Goal: Information Seeking & Learning: Learn about a topic

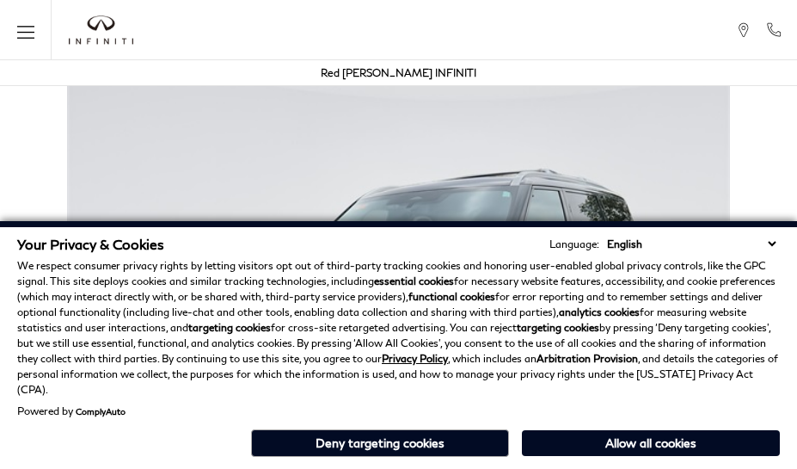
click at [775, 464] on div "Your Privacy & Cookies Language: English Spanish / Español English / United Kin…" at bounding box center [398, 345] width 797 height 248
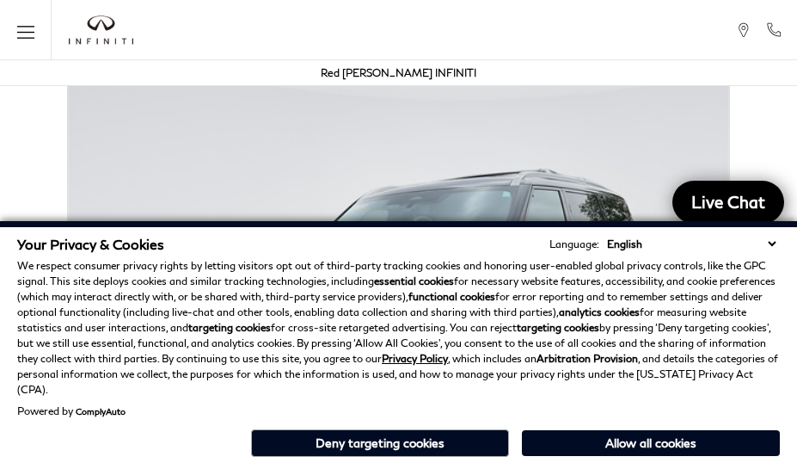
click at [775, 327] on p "We respect consumer privacy rights by letting visitors opt out of third-party t…" at bounding box center [398, 327] width 763 height 139
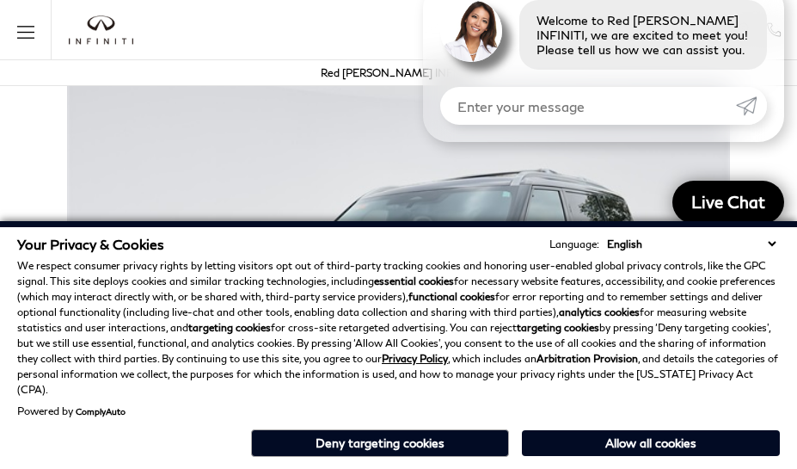
click at [775, 284] on p "We respect consumer privacy rights by letting visitors opt out of third-party t…" at bounding box center [398, 327] width 763 height 139
click at [560, 318] on strong "analytics cookies" at bounding box center [599, 311] width 81 height 13
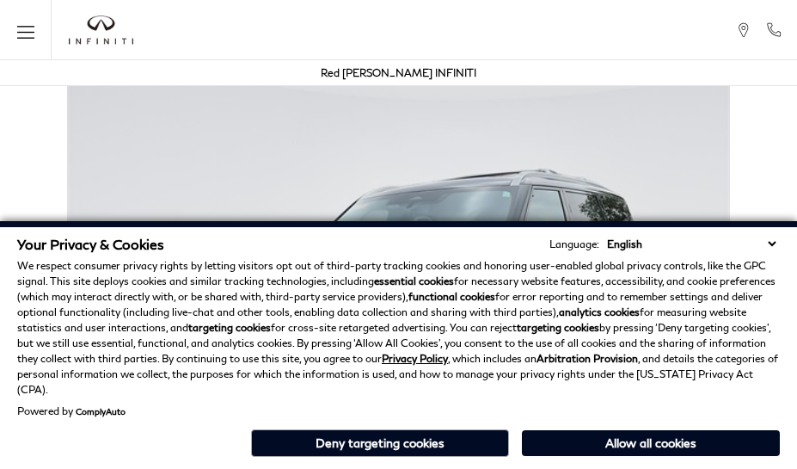
click at [646, 327] on p "We respect consumer privacy rights by letting visitors opt out of third-party t…" at bounding box center [398, 327] width 763 height 139
click at [646, 464] on div "Your Privacy & Cookies Language: English Spanish / Español English / United Kin…" at bounding box center [398, 345] width 797 height 248
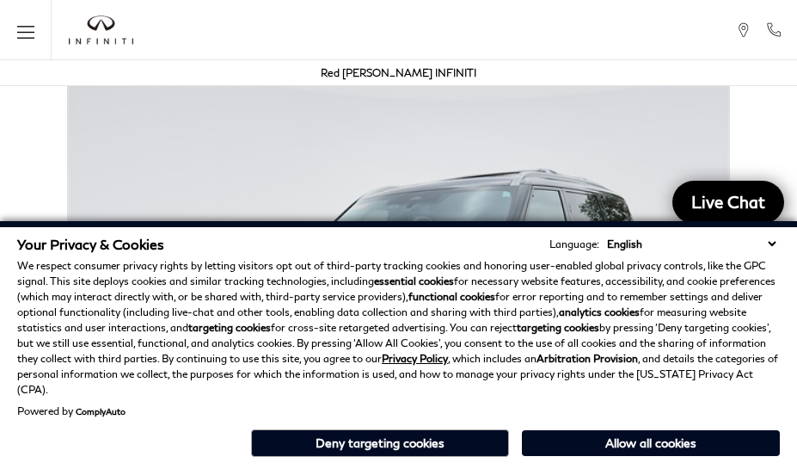
click at [646, 284] on p "We respect consumer privacy rights by letting visitors opt out of third-party t…" at bounding box center [398, 327] width 763 height 139
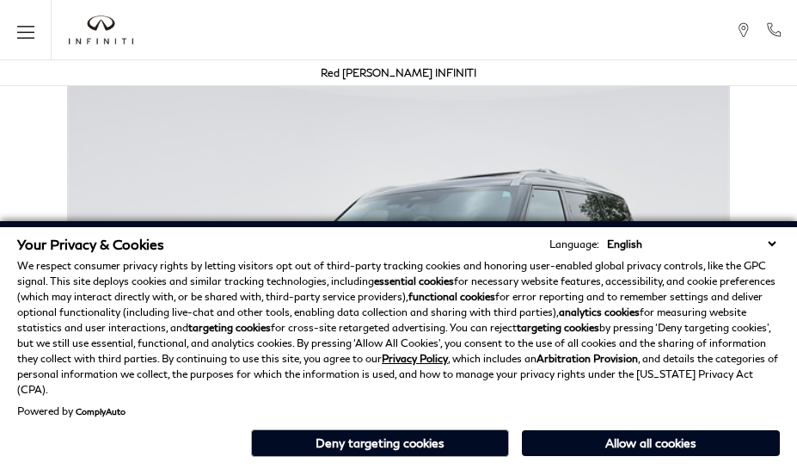
click at [389, 464] on div "Your Privacy & Cookies Language: English Spanish / Español English / United Kin…" at bounding box center [398, 345] width 797 height 248
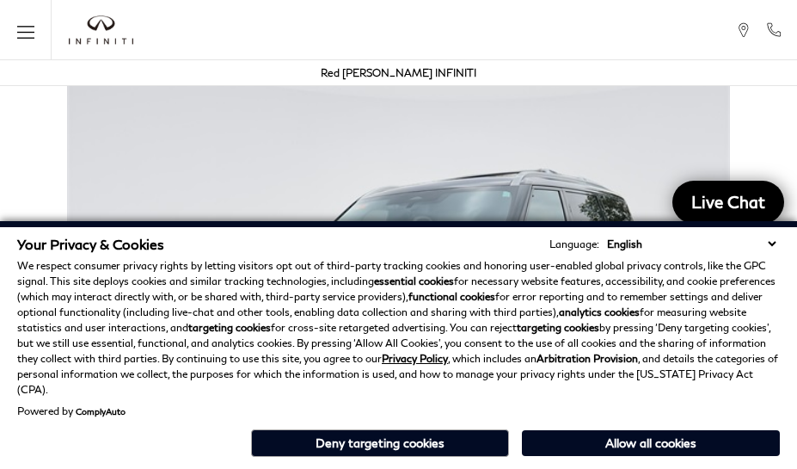
click at [389, 327] on p "We respect consumer privacy rights by letting visitors opt out of third-party t…" at bounding box center [398, 327] width 763 height 139
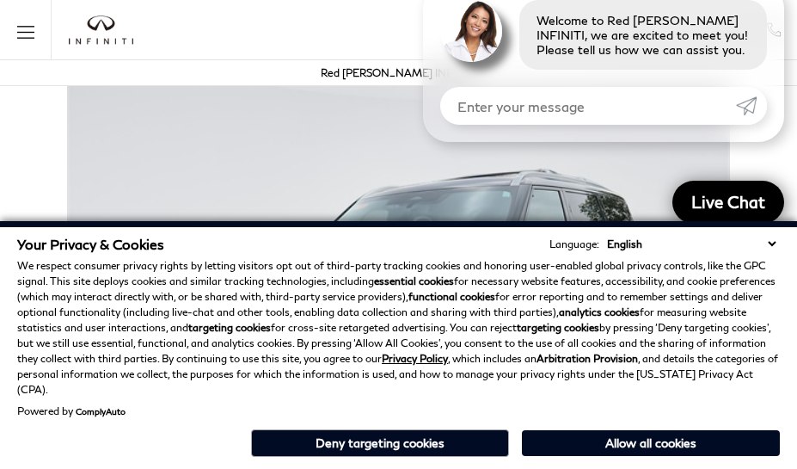
click at [389, 464] on div "Your Privacy & Cookies Language: English Spanish / Español English / United Kin…" at bounding box center [398, 345] width 797 height 248
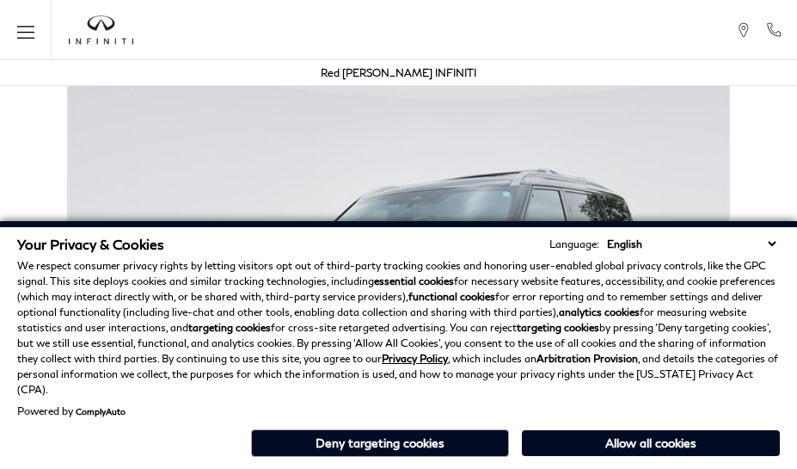
click at [560, 464] on div "Your Privacy & Cookies Language: English Spanish / Español English / [GEOGRAPHI…" at bounding box center [398, 345] width 797 height 248
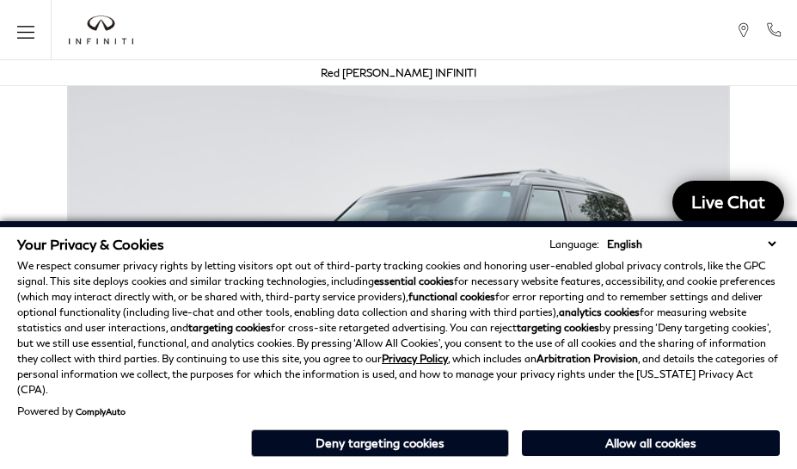
click at [560, 318] on strong "analytics cookies" at bounding box center [599, 311] width 81 height 13
click at [88, 292] on p "We respect consumer privacy rights by letting visitors opt out of third-party t…" at bounding box center [398, 327] width 763 height 139
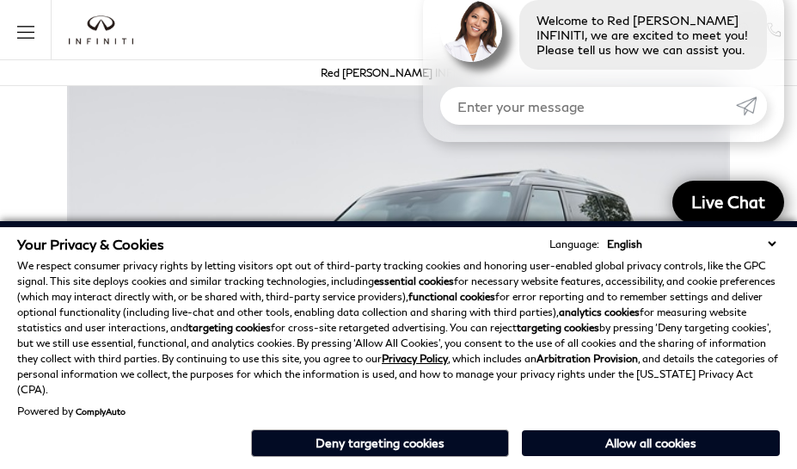
click at [294, 120] on img at bounding box center [398, 318] width 797 height 497
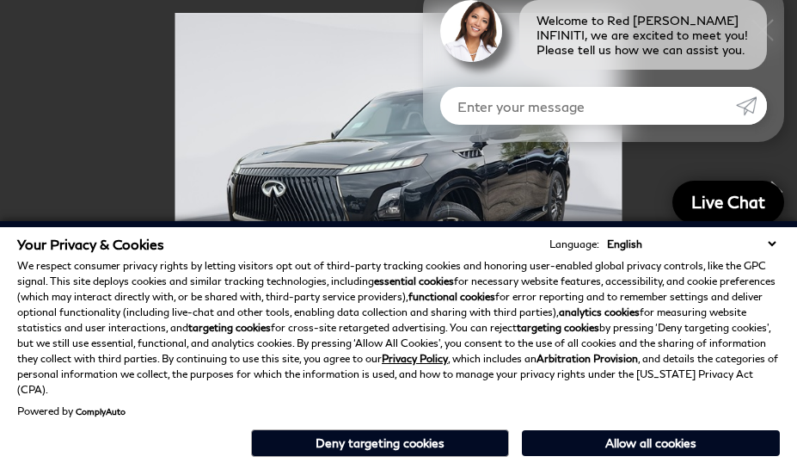
click at [475, 129] on div "Welcome to Red [PERSON_NAME] INFINITI, we are excited to meet you! Please tell …" at bounding box center [603, 62] width 361 height 159
click at [475, 301] on p "We respect consumer privacy rights by letting visitors opt out of third-party t…" at bounding box center [398, 327] width 763 height 139
